Goal: Transaction & Acquisition: Subscribe to service/newsletter

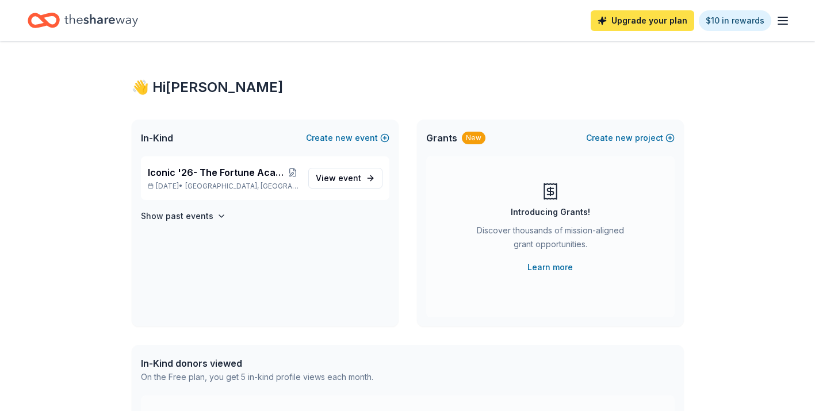
click at [665, 21] on link "Upgrade your plan" at bounding box center [643, 20] width 104 height 21
click at [637, 25] on link "Upgrade your plan" at bounding box center [643, 20] width 104 height 21
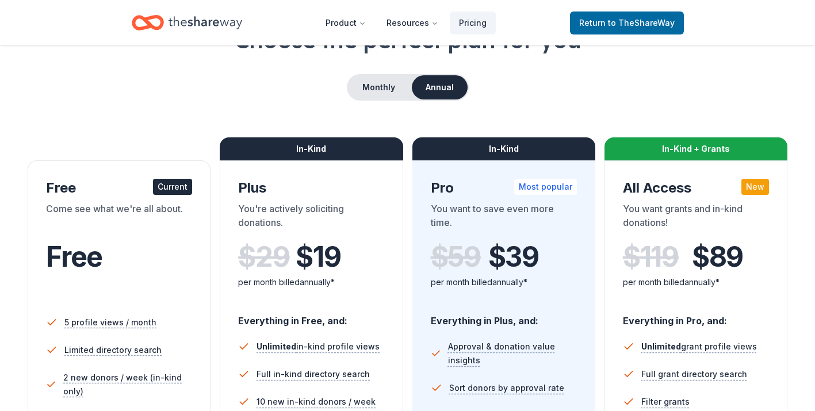
scroll to position [93, 0]
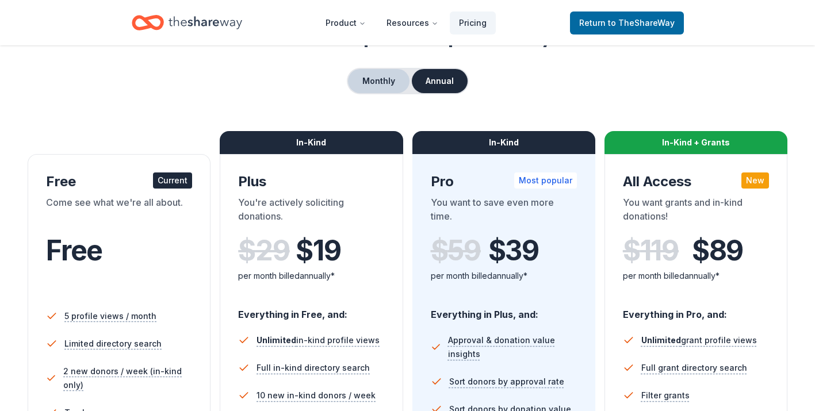
click at [382, 88] on button "Monthly" at bounding box center [379, 81] width 62 height 24
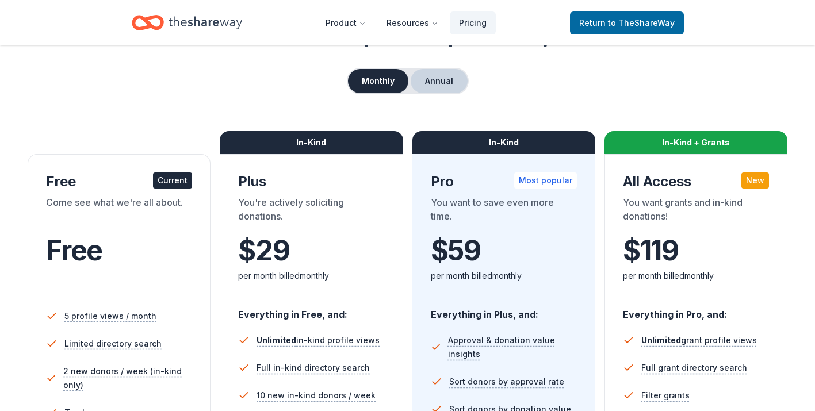
click at [439, 76] on button "Annual" at bounding box center [439, 81] width 57 height 24
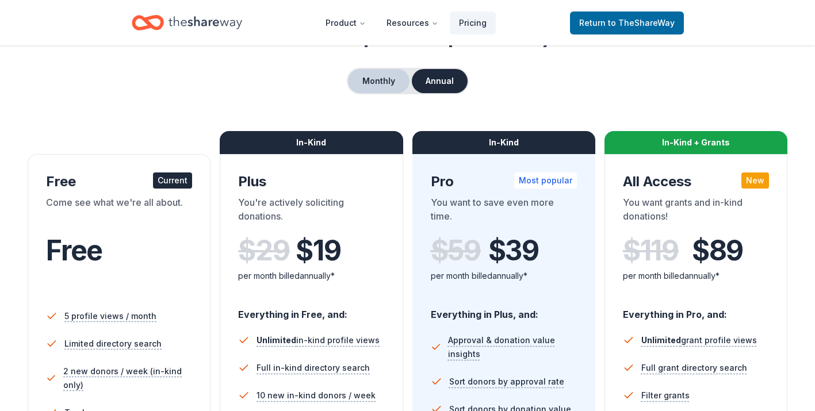
click at [386, 79] on button "Monthly" at bounding box center [379, 81] width 62 height 24
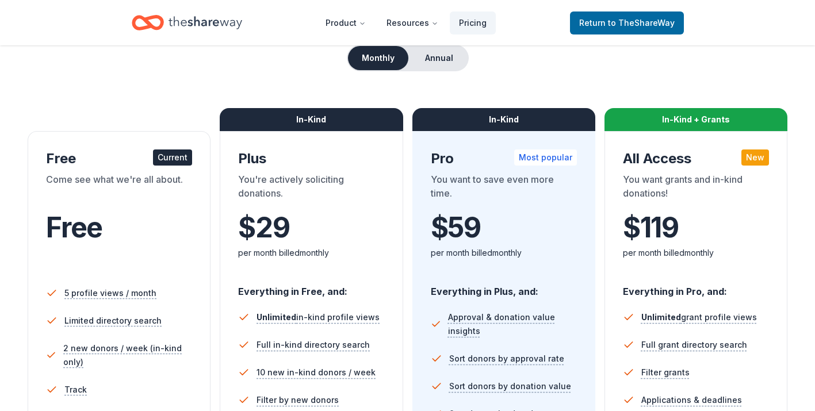
scroll to position [114, 0]
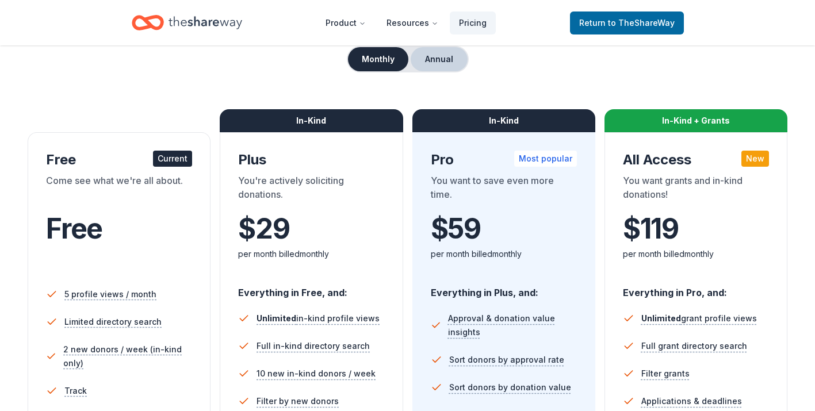
click at [445, 60] on button "Annual" at bounding box center [439, 59] width 57 height 24
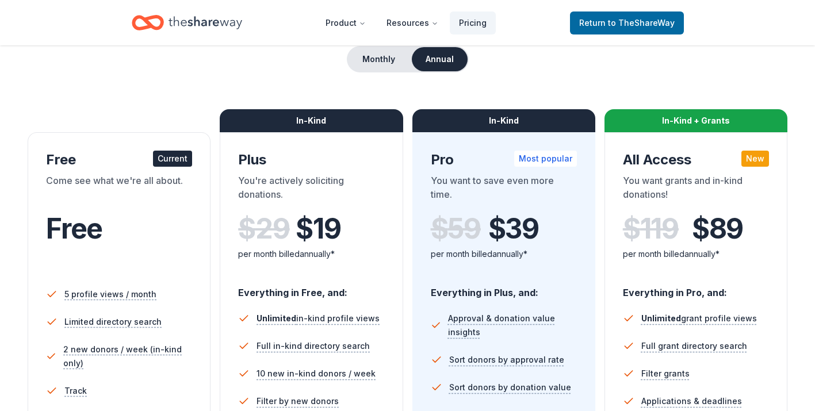
click at [353, 70] on div "Monthly Annual" at bounding box center [408, 59] width 122 height 26
click at [371, 68] on button "Monthly" at bounding box center [379, 59] width 62 height 24
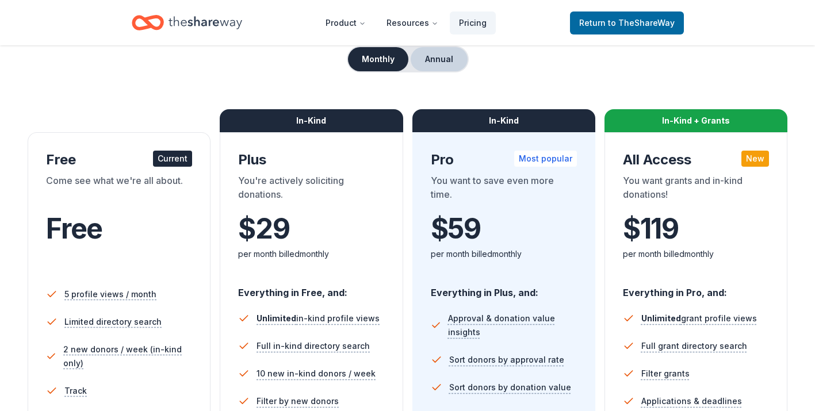
click at [423, 63] on button "Annual" at bounding box center [439, 59] width 57 height 24
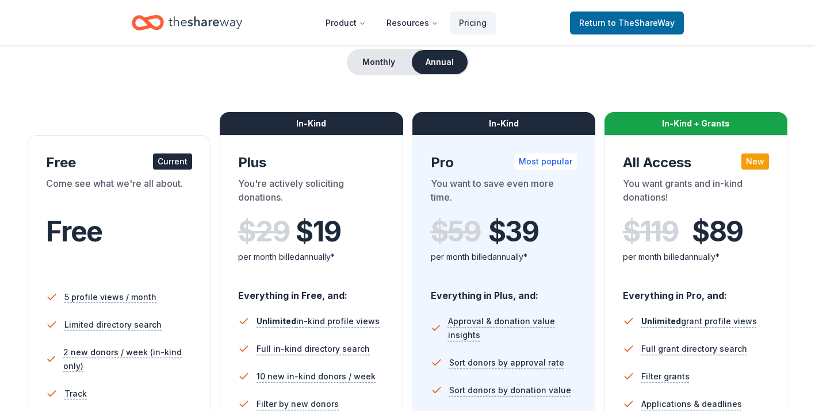
scroll to position [110, 0]
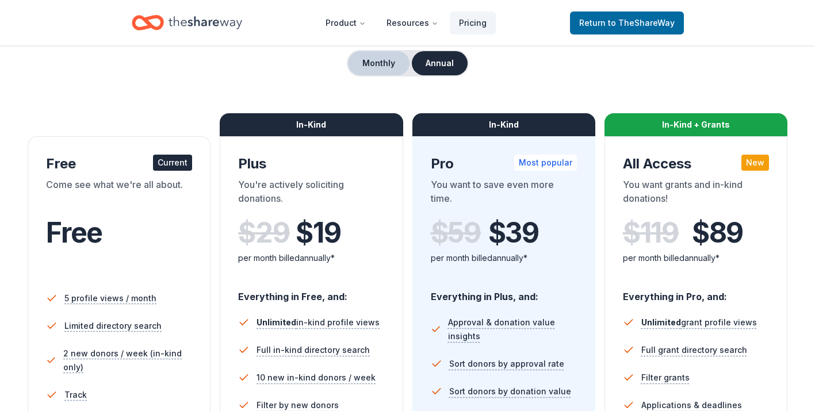
click at [376, 58] on button "Monthly" at bounding box center [379, 63] width 62 height 24
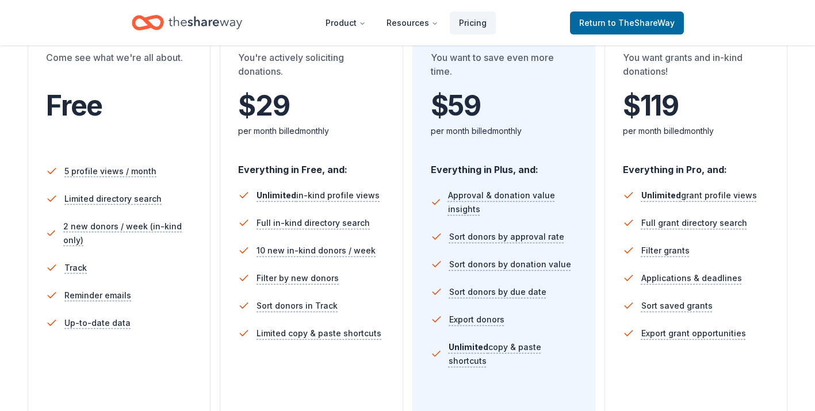
scroll to position [239, 0]
